Goal: Task Accomplishment & Management: Use online tool/utility

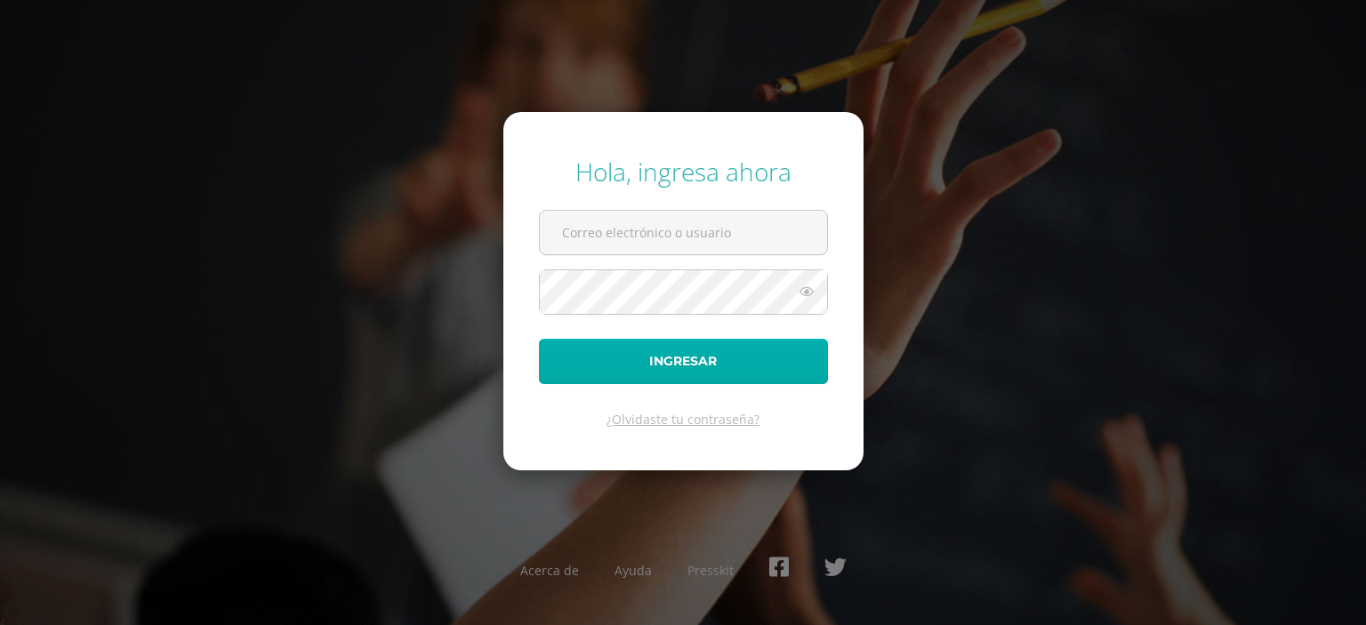
type input "[EMAIL_ADDRESS][DOMAIN_NAME]"
click at [655, 359] on button "Ingresar" at bounding box center [683, 361] width 289 height 45
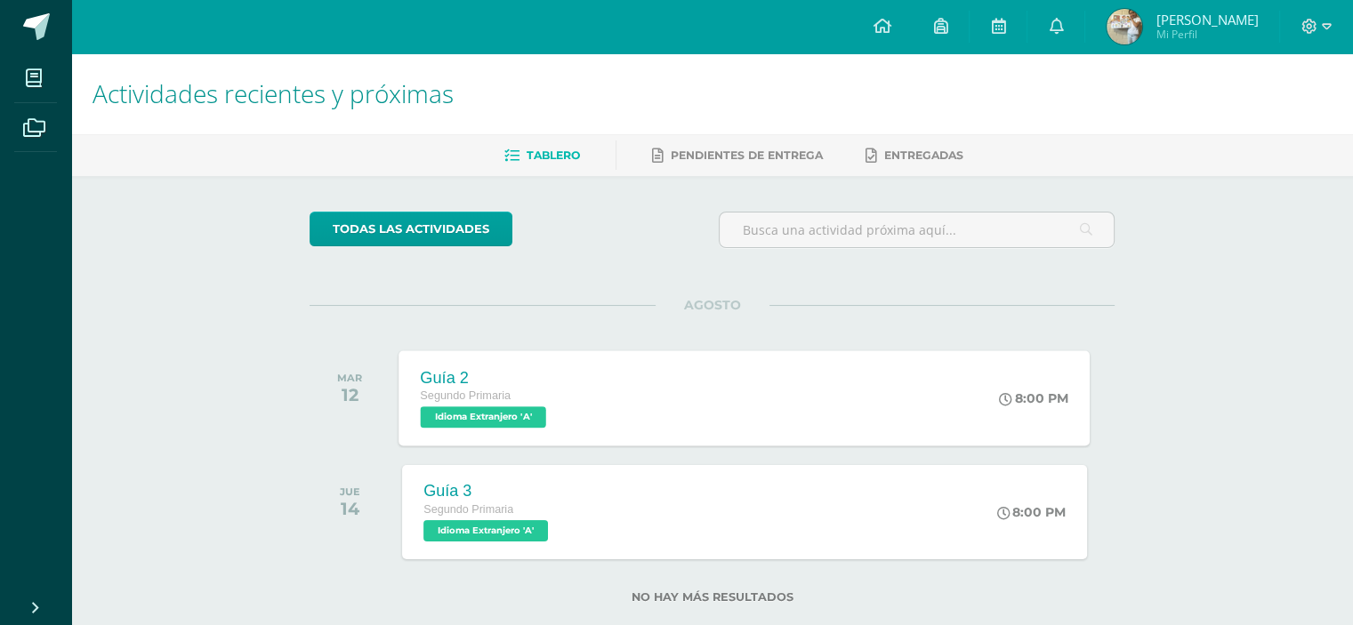
click at [413, 358] on div "Guía 2 Segundo Primaria Idioma Extranjero 'A'" at bounding box center [485, 397] width 173 height 95
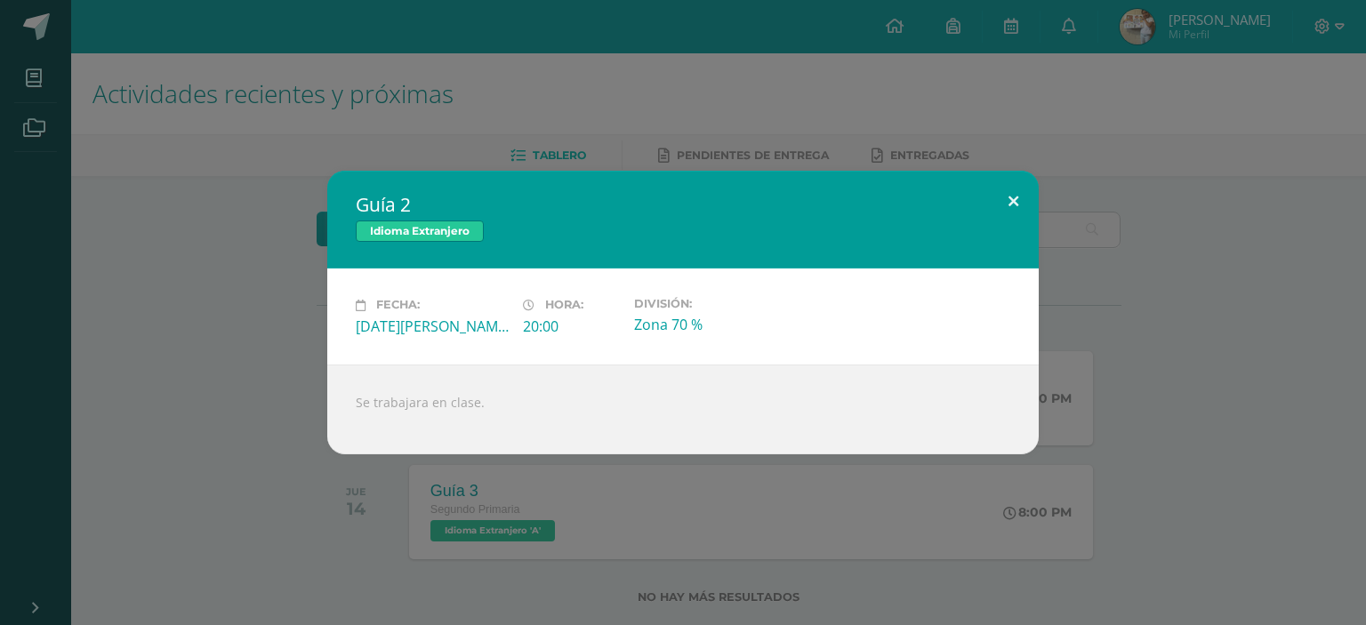
click at [1021, 200] on button at bounding box center [1013, 201] width 51 height 60
